Goal: Complete application form

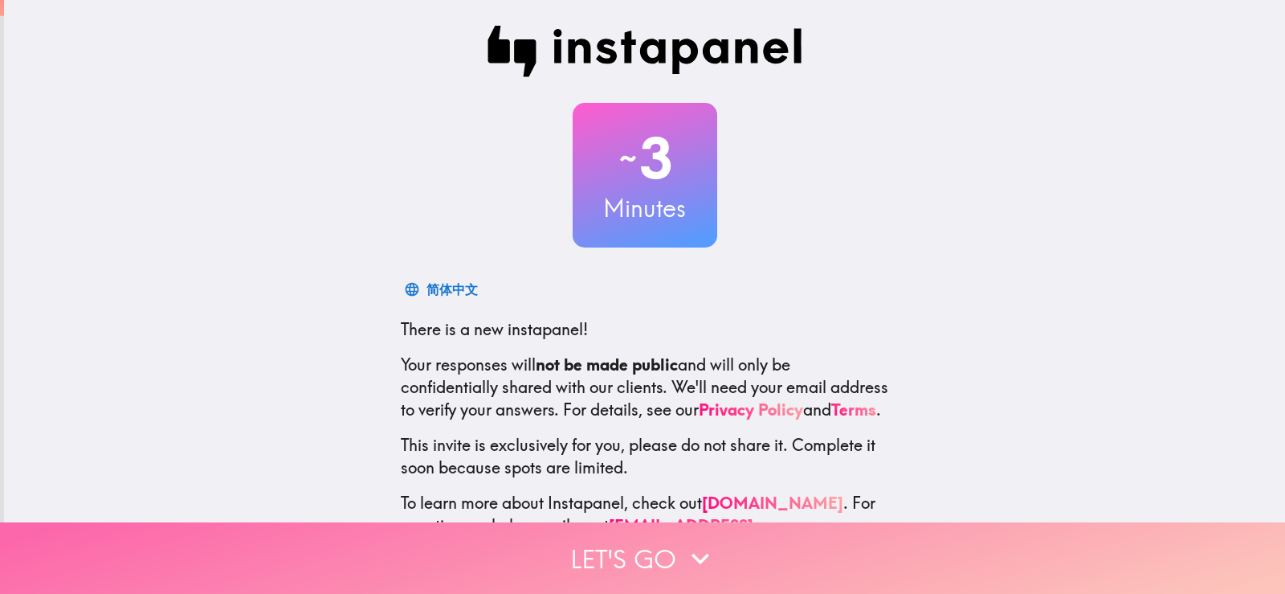
click at [642, 547] on button "Let's go" at bounding box center [642, 557] width 1285 height 71
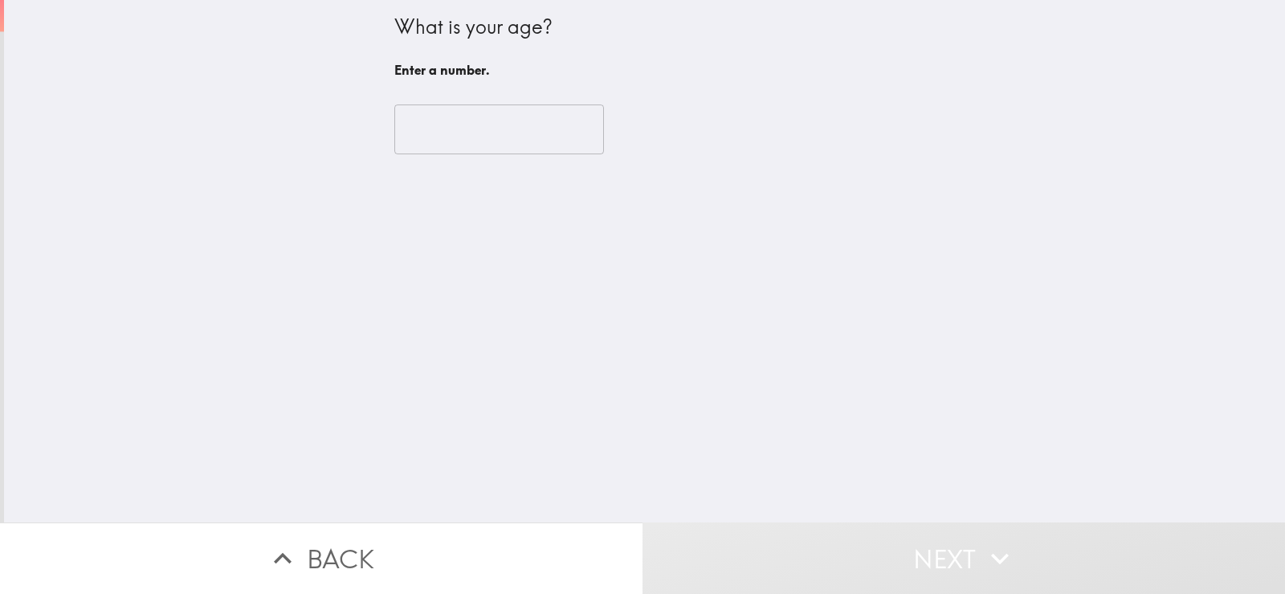
click at [437, 139] on input "number" at bounding box center [499, 129] width 210 height 50
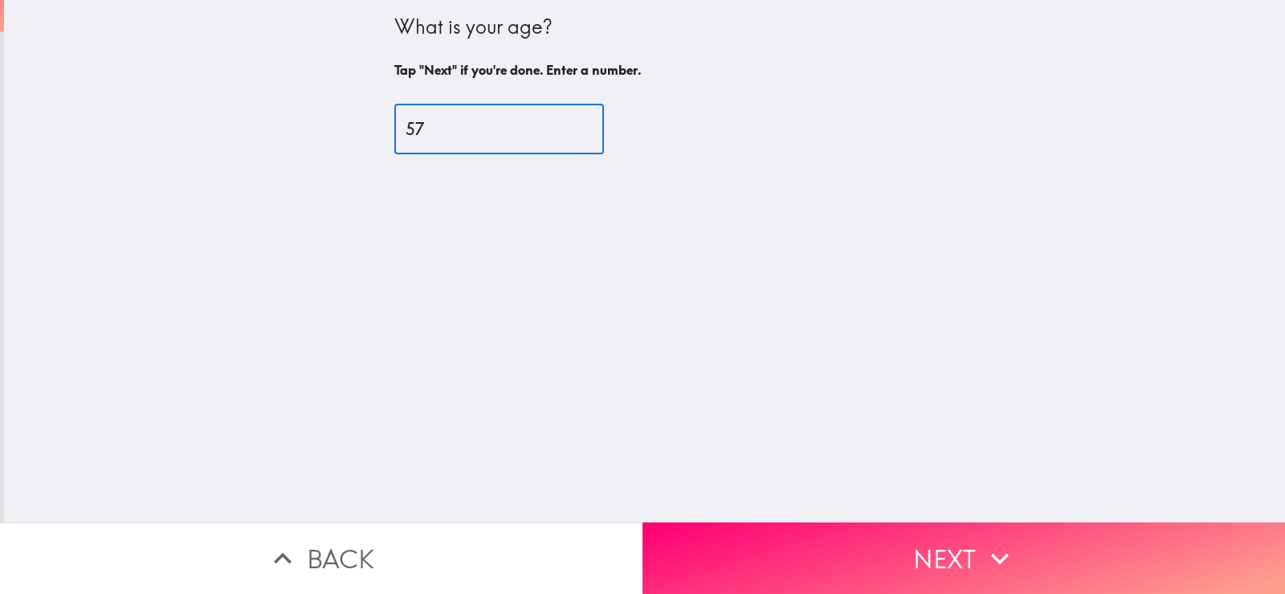
click at [557, 125] on input "57" at bounding box center [499, 129] width 210 height 50
click at [557, 125] on input "58" at bounding box center [499, 129] width 210 height 50
type input "59"
click at [557, 125] on input "59" at bounding box center [499, 129] width 210 height 50
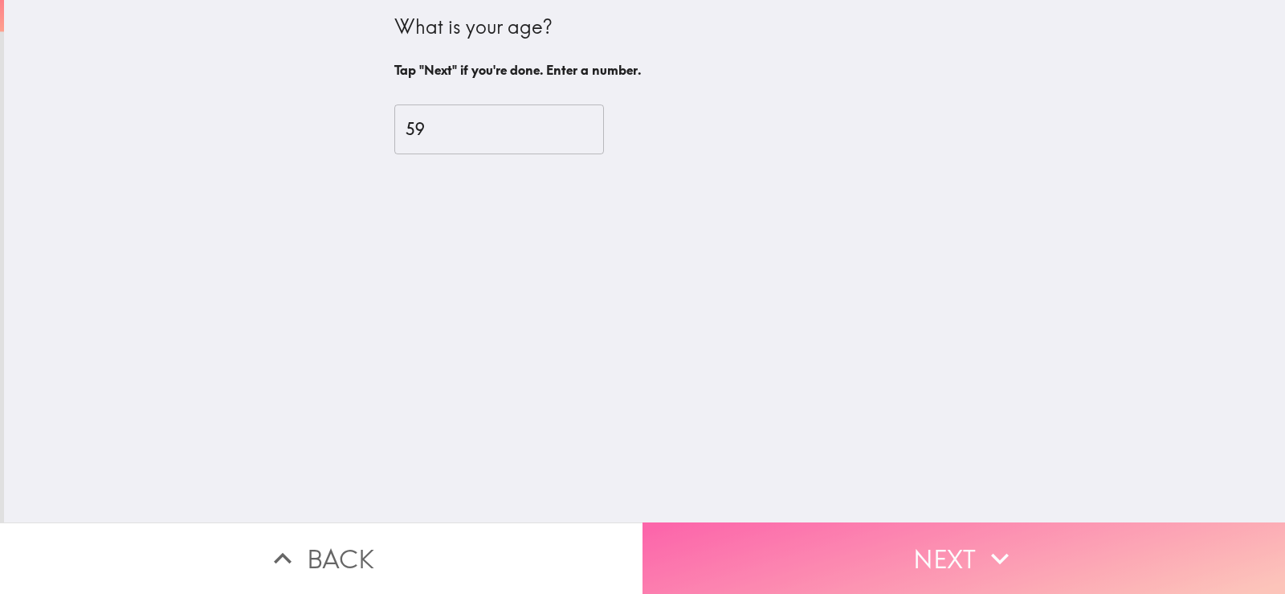
click at [843, 550] on button "Next" at bounding box center [964, 557] width 643 height 71
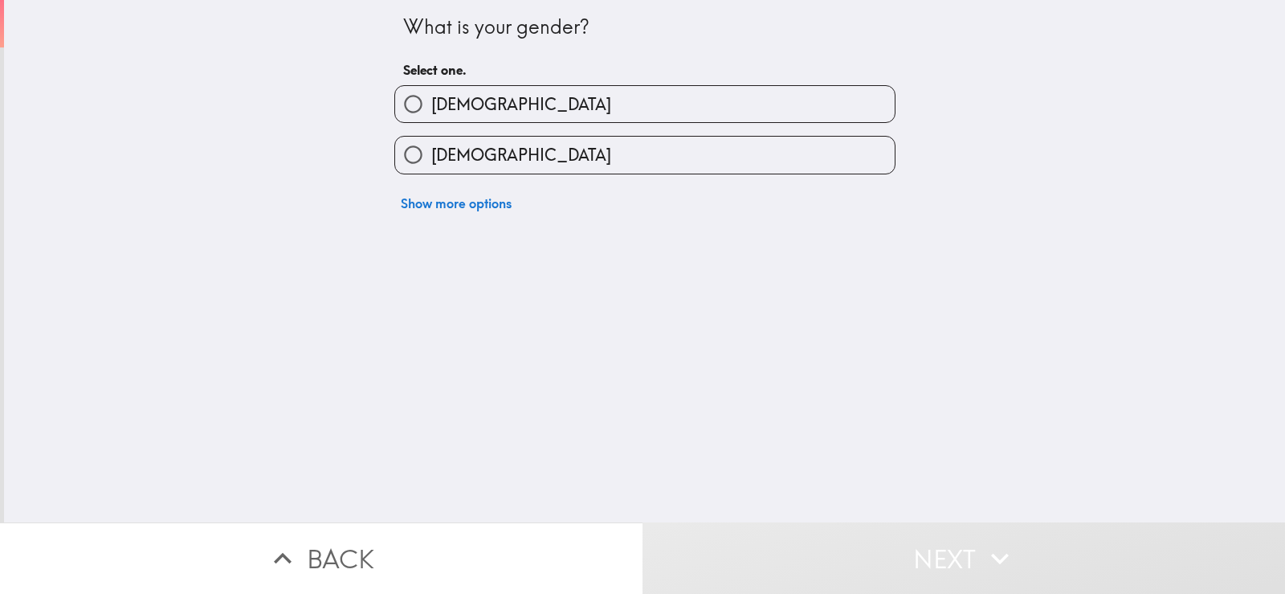
click at [402, 104] on input "[DEMOGRAPHIC_DATA]" at bounding box center [413, 104] width 36 height 36
radio input "true"
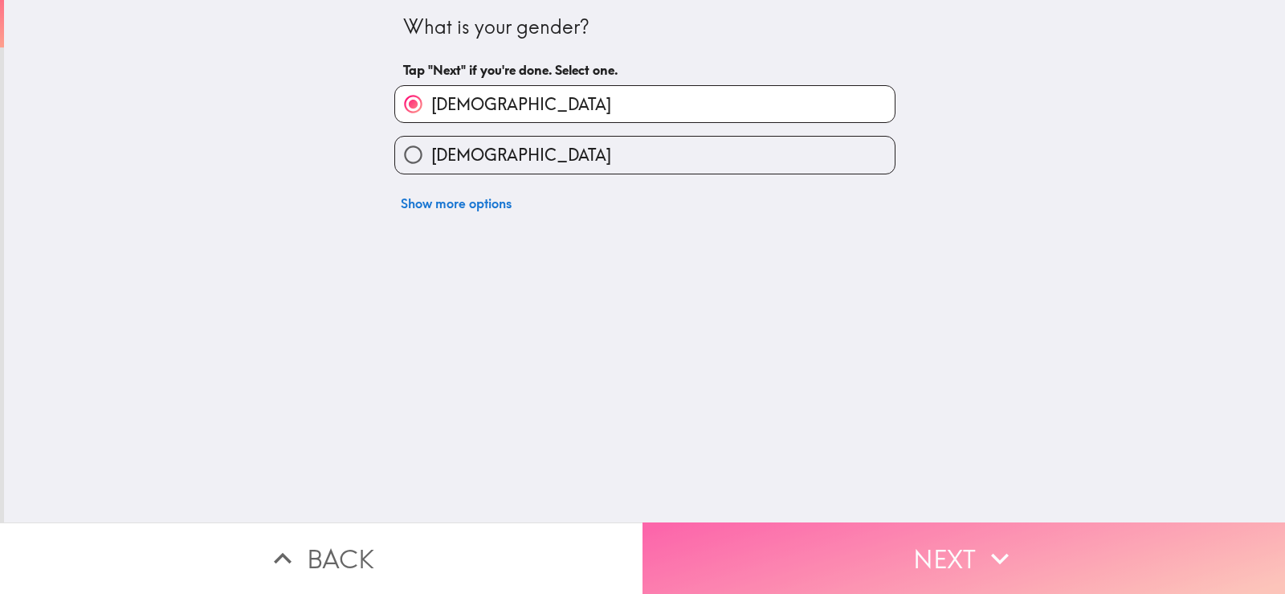
click at [764, 546] on button "Next" at bounding box center [964, 557] width 643 height 71
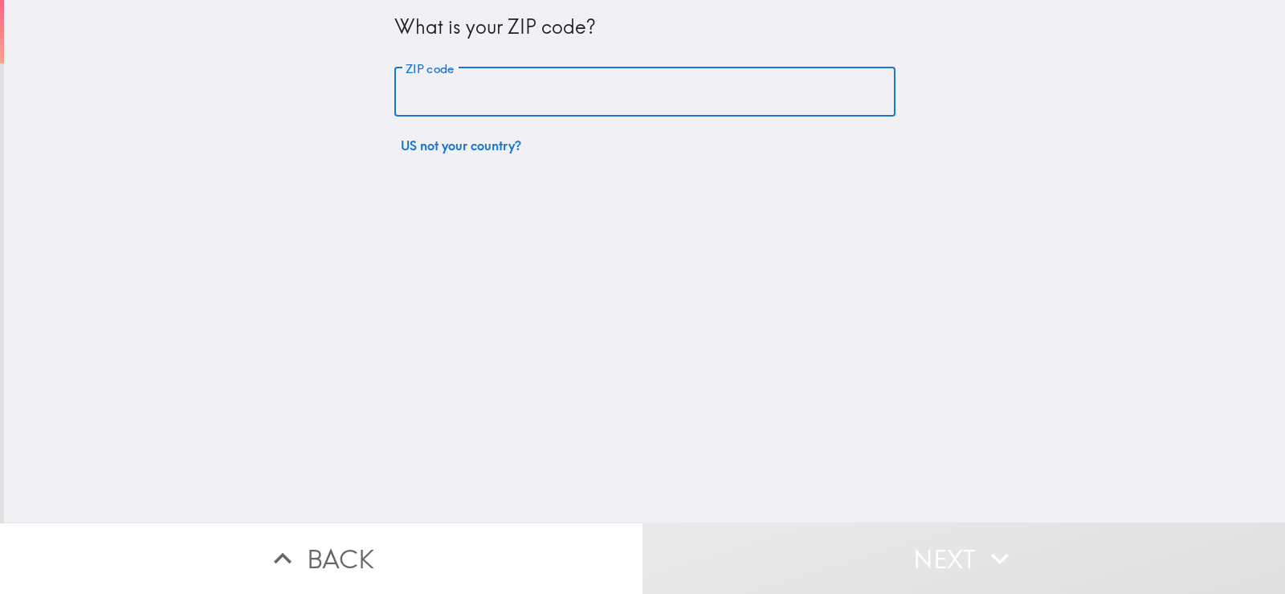
drag, startPoint x: 522, startPoint y: 94, endPoint x: 726, endPoint y: 359, distance: 334.5
click at [522, 93] on input "ZIP code" at bounding box center [644, 92] width 501 height 50
type input "89134"
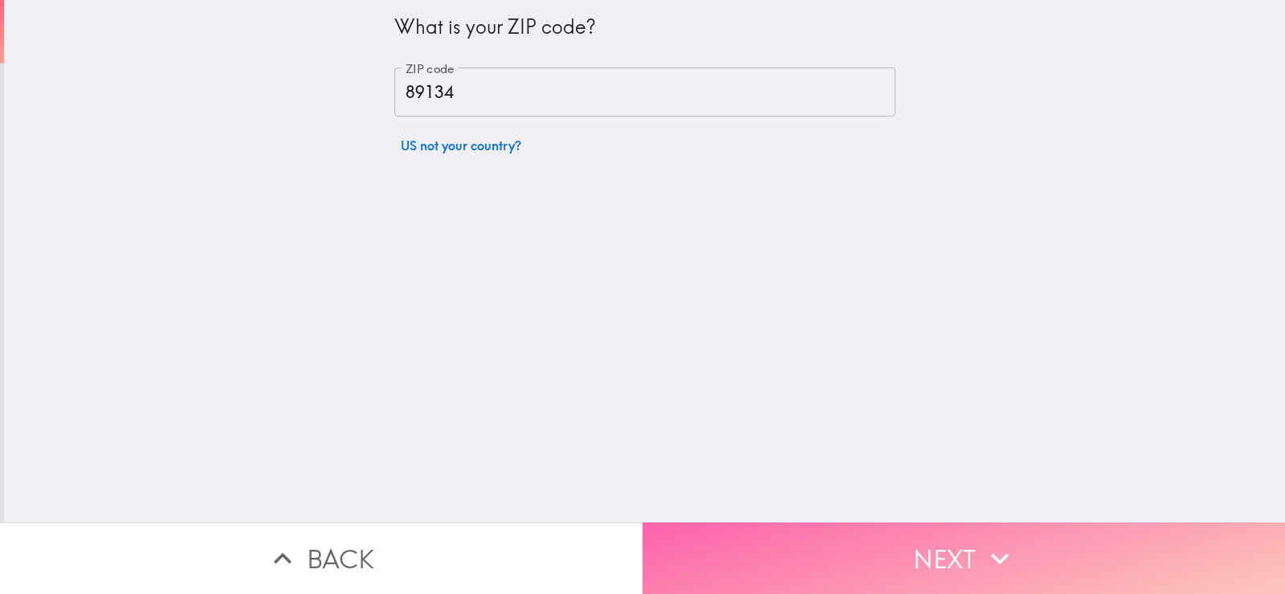
click at [942, 546] on button "Next" at bounding box center [964, 557] width 643 height 71
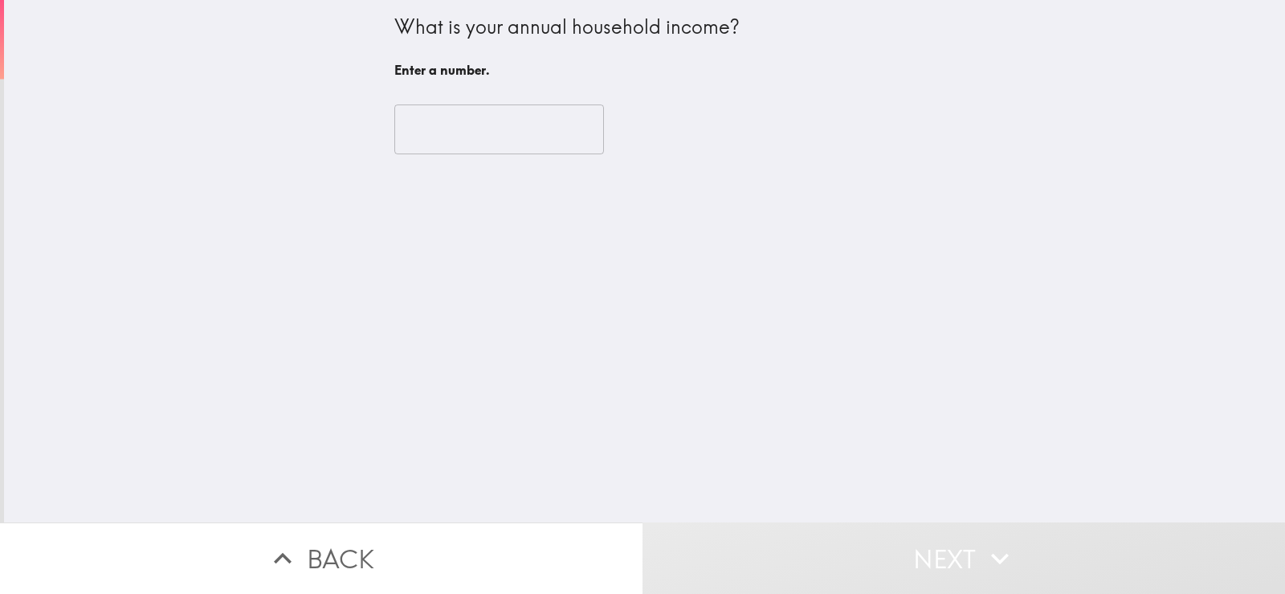
click at [465, 129] on input "number" at bounding box center [499, 129] width 210 height 50
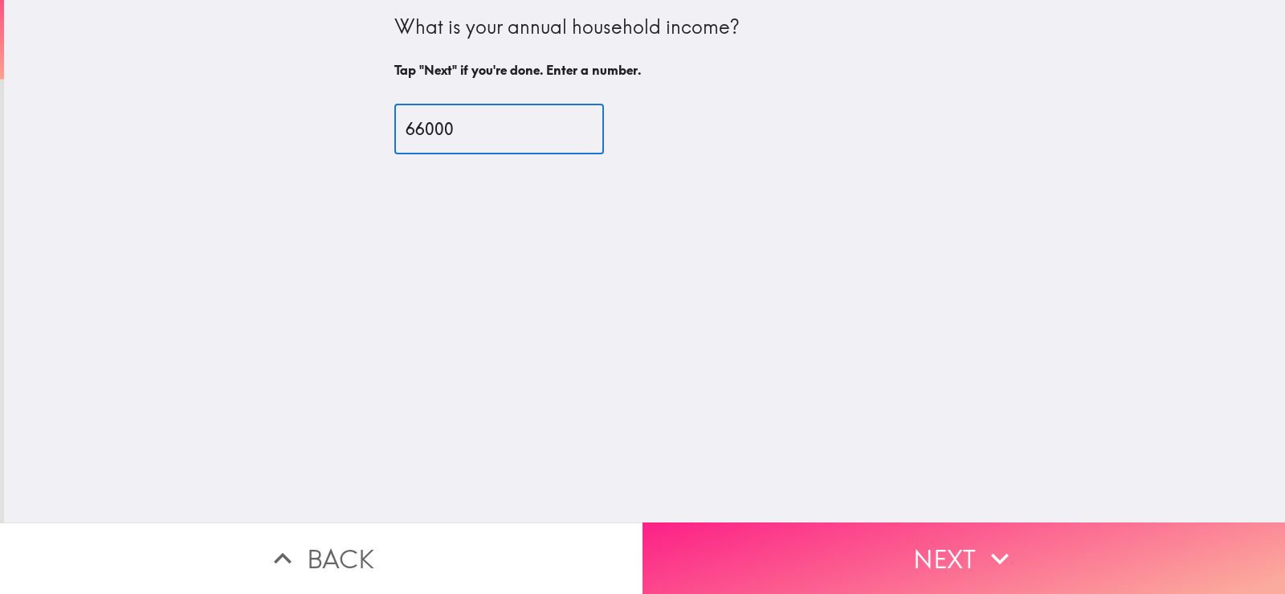
type input "66000"
click at [945, 531] on button "Next" at bounding box center [964, 557] width 643 height 71
